Goal: Register for event/course

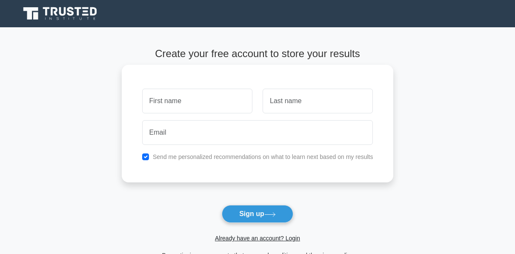
click at [201, 105] on input "text" at bounding box center [197, 100] width 110 height 25
type input "[PERSON_NAME]"
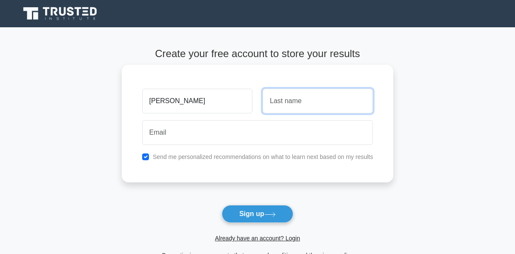
click at [300, 100] on input "text" at bounding box center [318, 100] width 110 height 25
type input "m"
type input "Makokha"
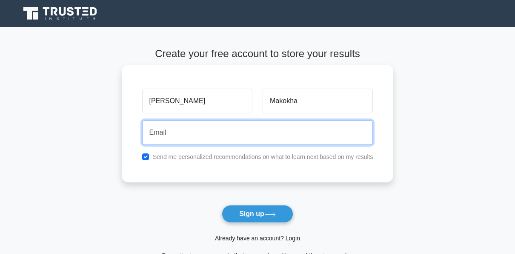
click at [205, 134] on input "email" at bounding box center [257, 132] width 231 height 25
type input "evarlynelwangu@gmail.com"
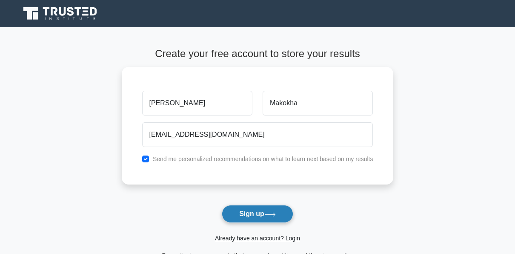
click at [275, 214] on icon at bounding box center [269, 214] width 11 height 5
